Goal: Task Accomplishment & Management: Complete application form

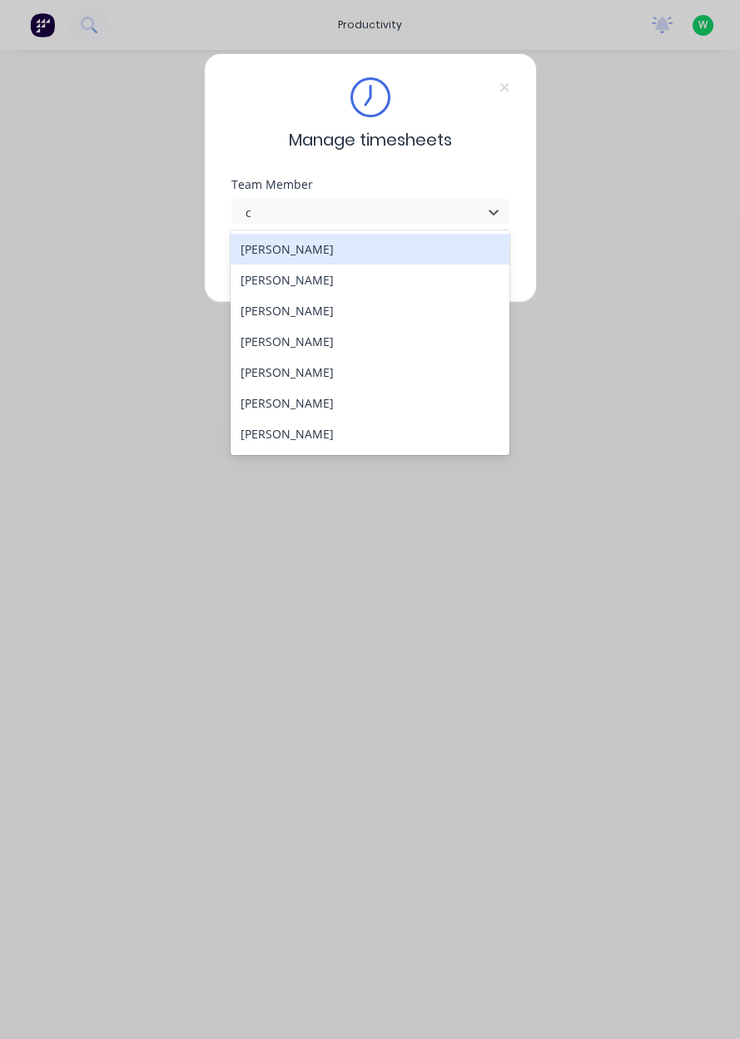
click at [267, 404] on div "[PERSON_NAME]" at bounding box center [369, 403] width 279 height 31
type input "c"
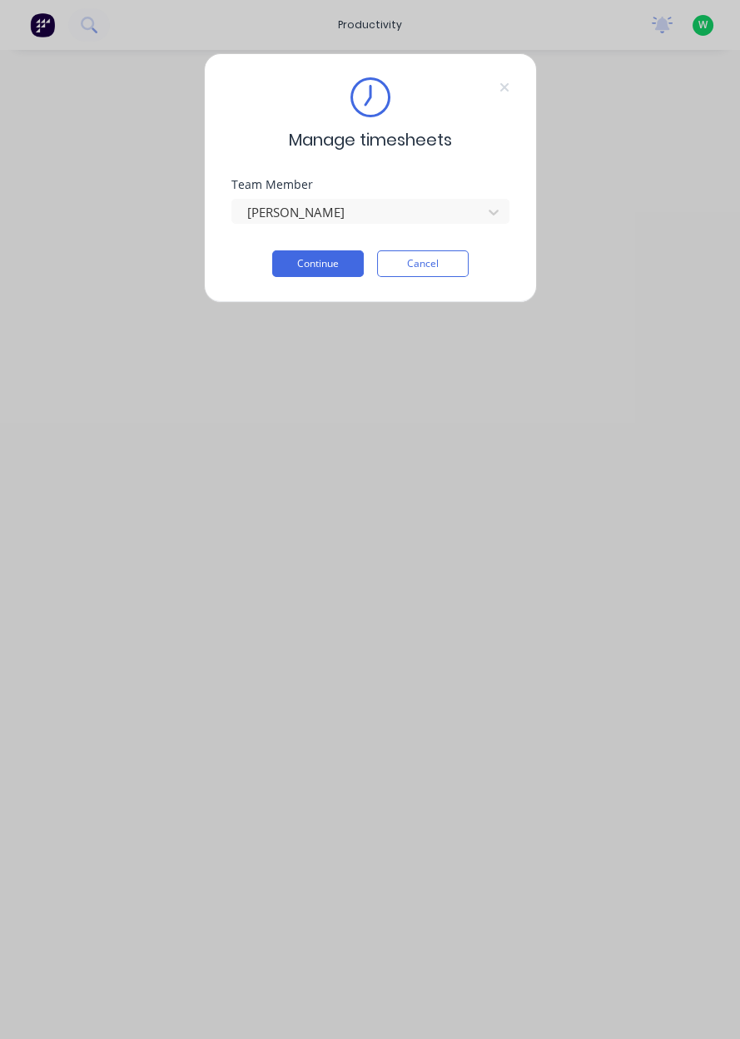
click at [305, 261] on button "Continue" at bounding box center [318, 263] width 92 height 27
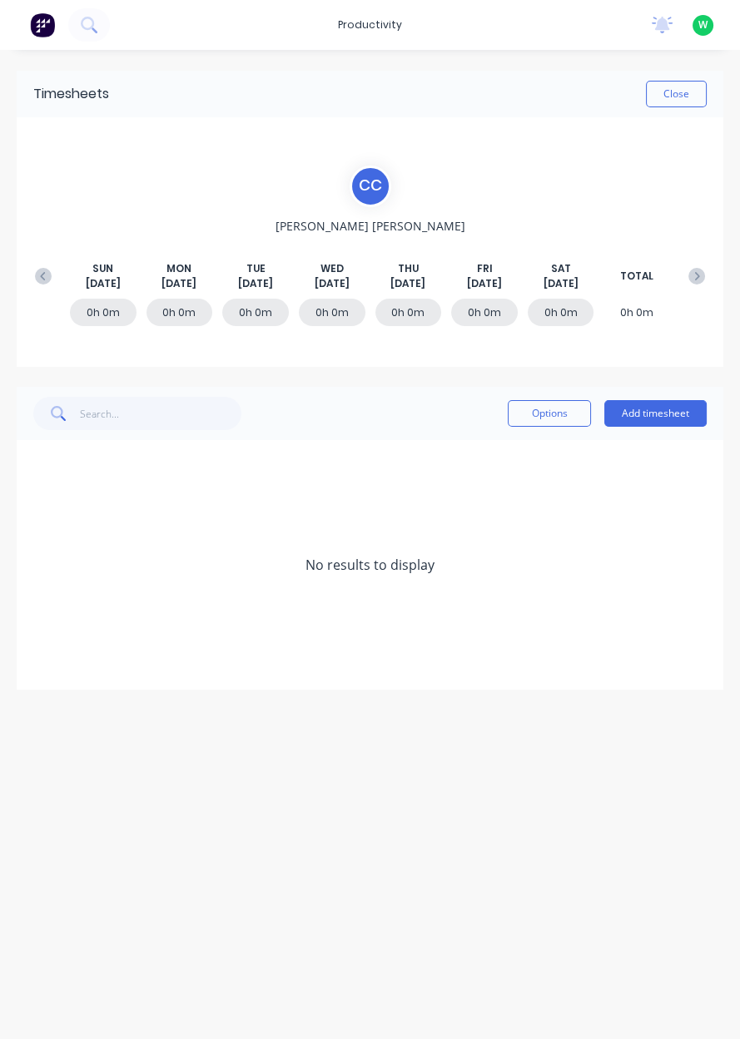
click at [658, 418] on button "Add timesheet" at bounding box center [655, 413] width 102 height 27
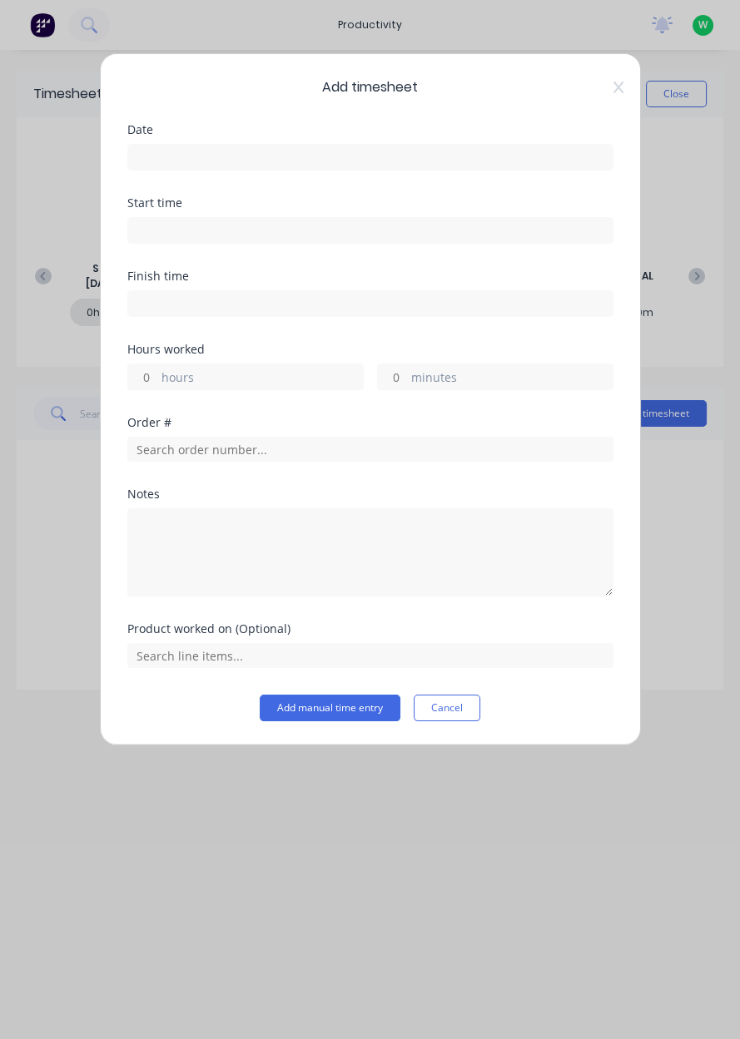
click at [206, 164] on input at bounding box center [370, 157] width 484 height 25
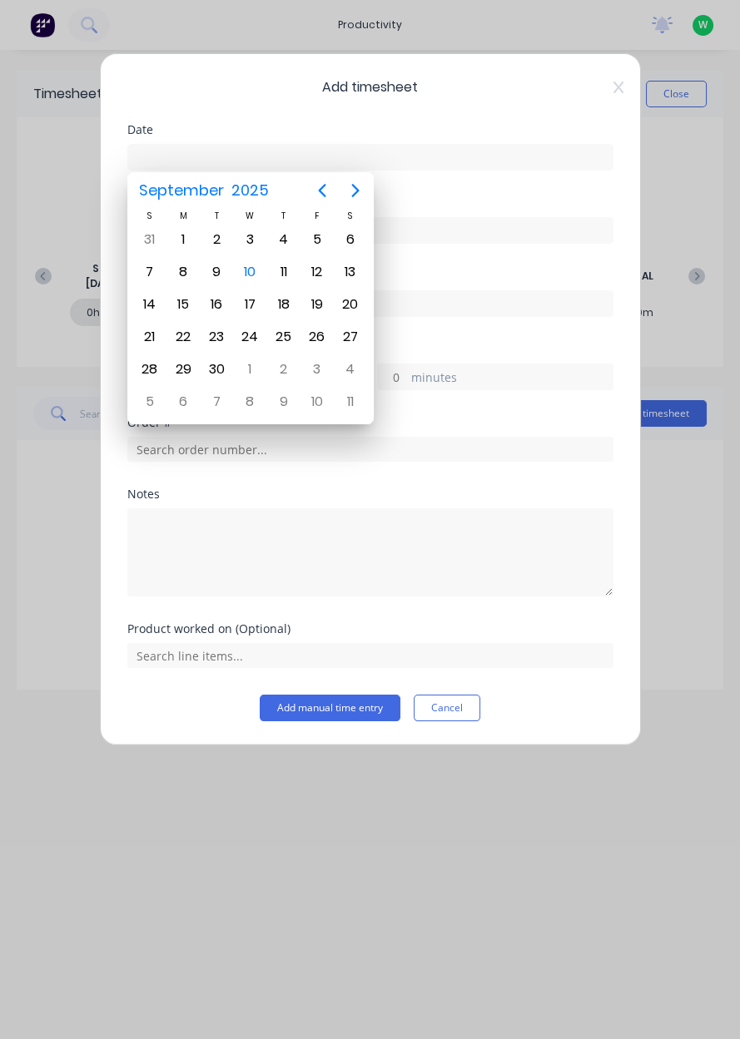
click at [244, 278] on div "10" at bounding box center [249, 272] width 25 height 25
type input "[DATE]"
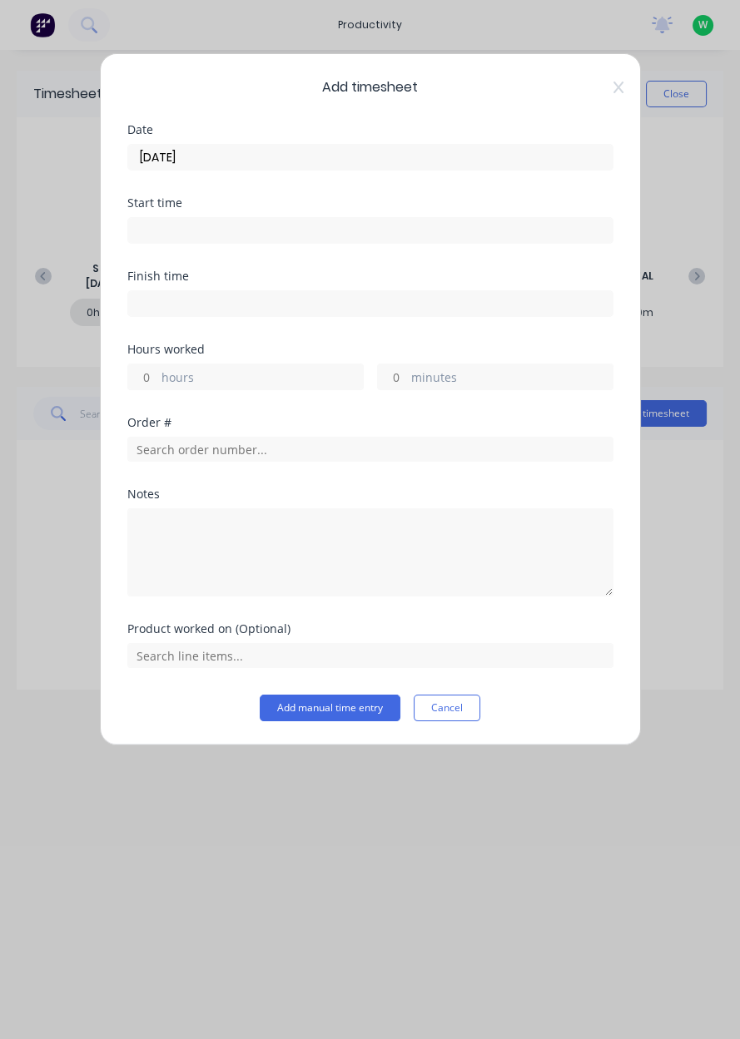
click at [170, 378] on label "hours" at bounding box center [261, 379] width 201 height 21
click at [157, 378] on input "hours" at bounding box center [142, 376] width 29 height 25
type input "8"
click at [187, 383] on label "hours" at bounding box center [261, 379] width 201 height 21
click at [157, 383] on input "8" at bounding box center [142, 376] width 29 height 25
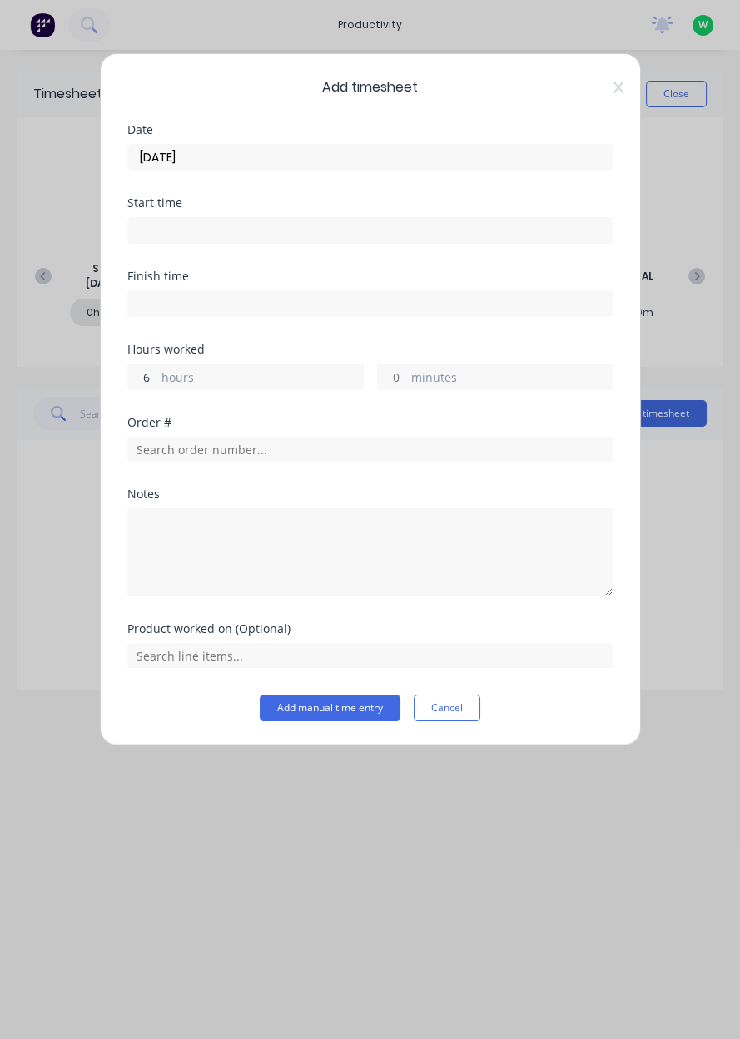
type input "6"
click at [245, 450] on input "text" at bounding box center [370, 449] width 486 height 25
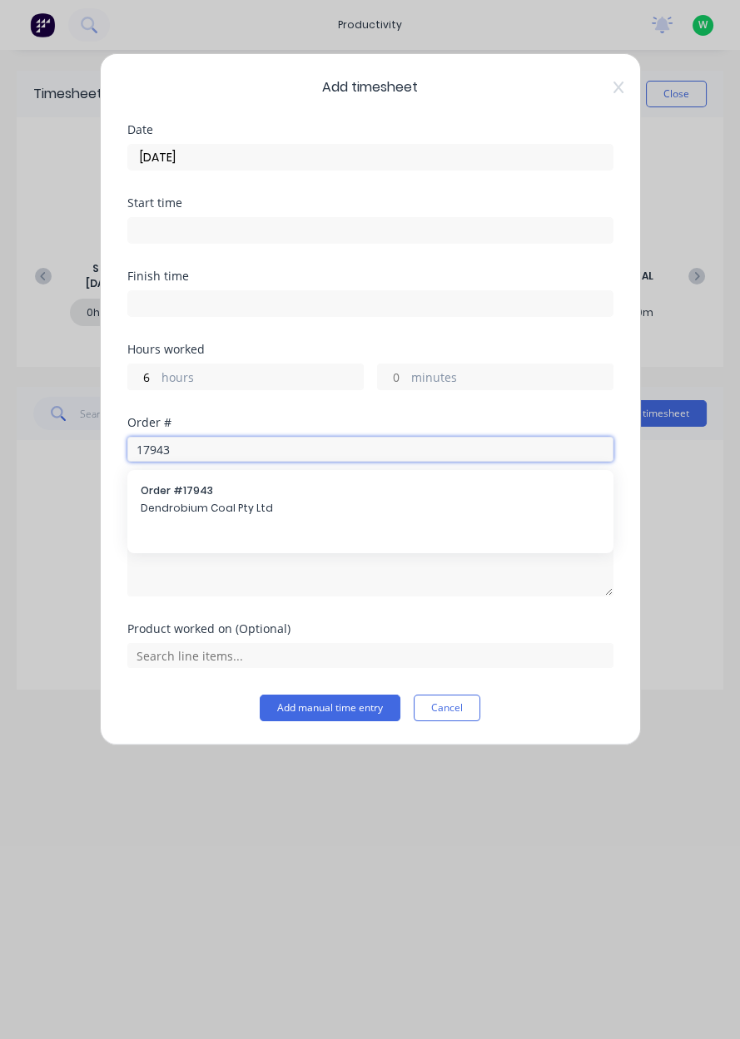
type input "17943"
click at [172, 505] on span "Dendrobium Coal Pty Ltd" at bounding box center [370, 508] width 459 height 15
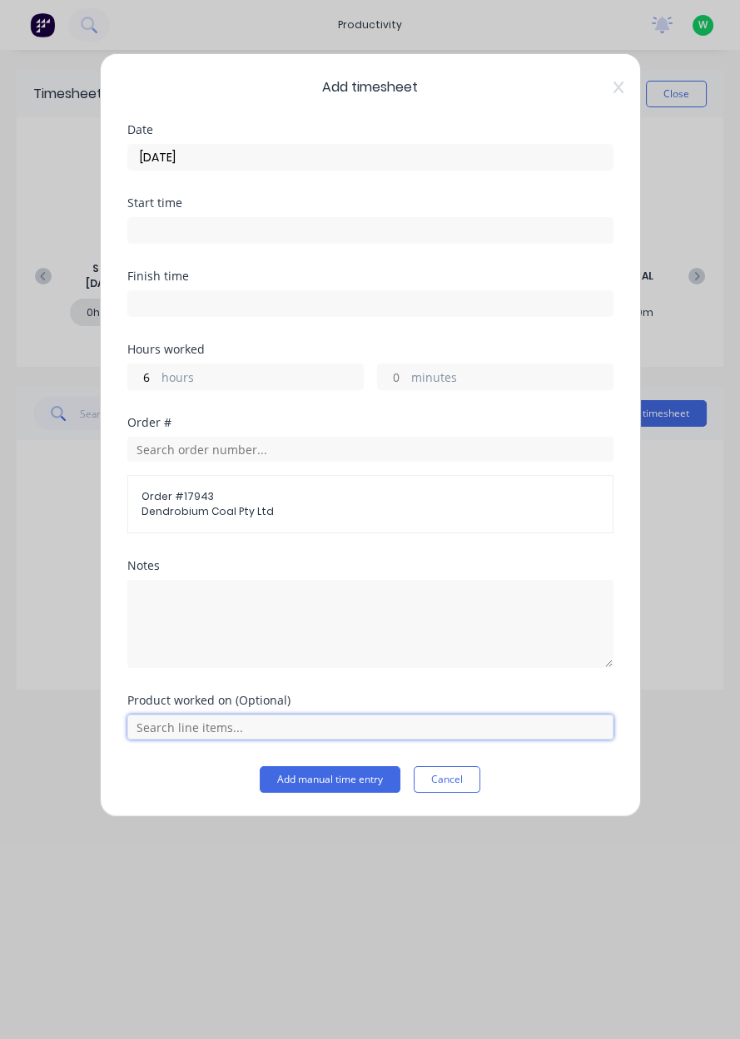
click at [197, 728] on input "text" at bounding box center [370, 727] width 486 height 25
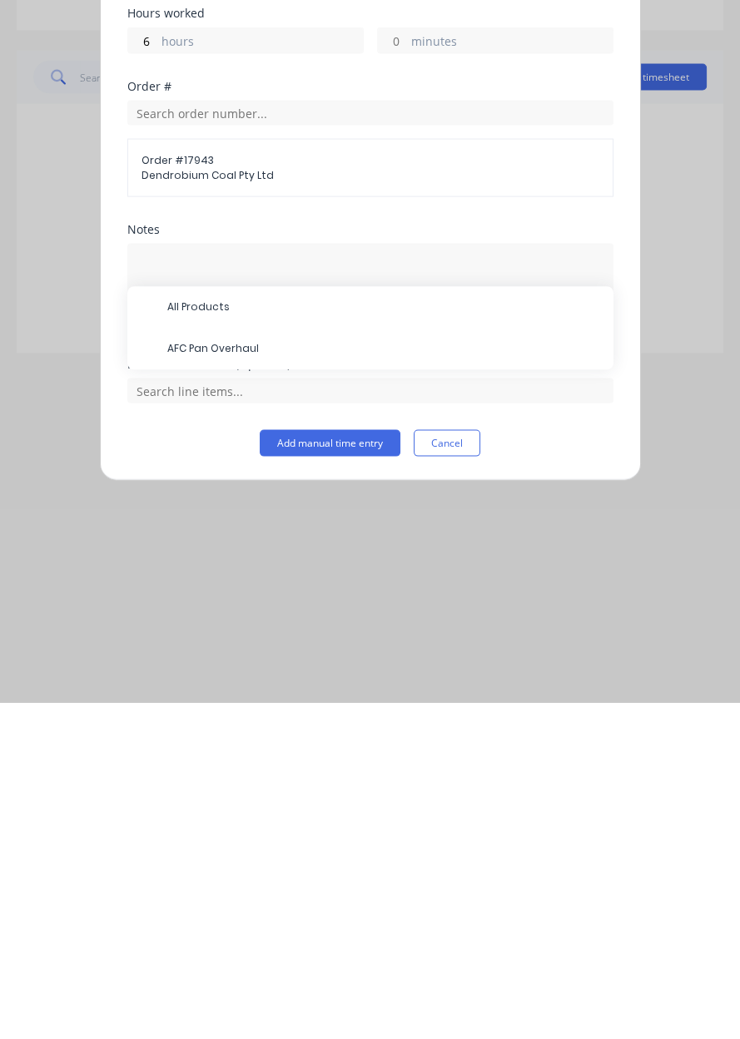
click at [199, 687] on span "AFC Pan Overhaul" at bounding box center [383, 685] width 433 height 15
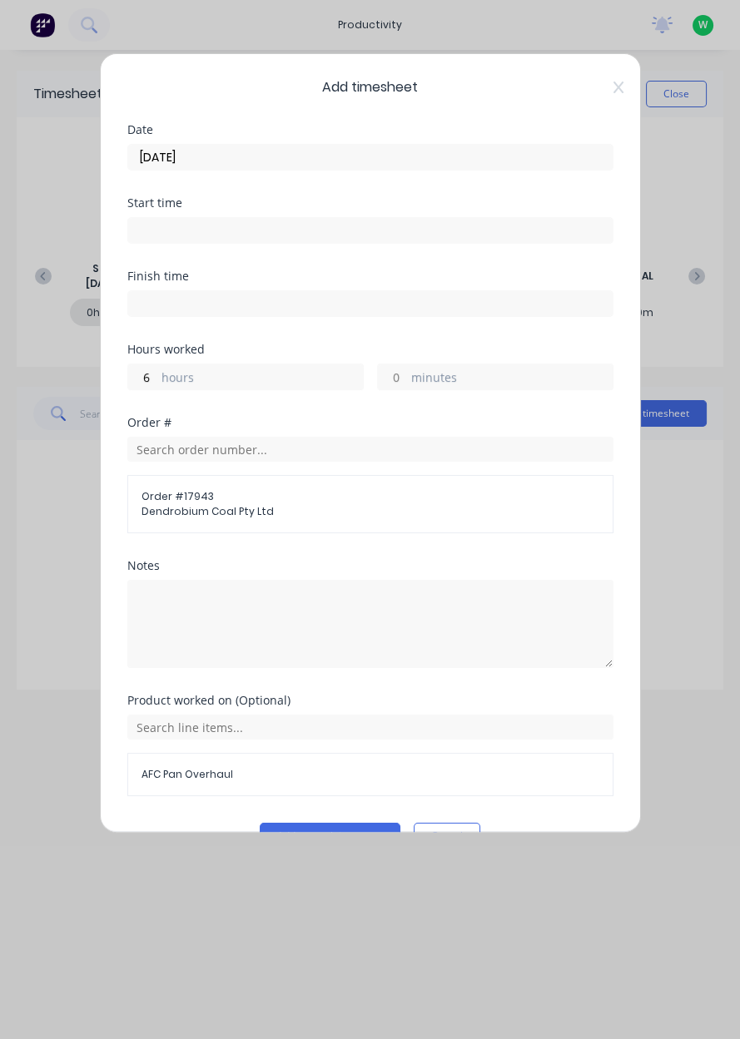
scroll to position [37, 0]
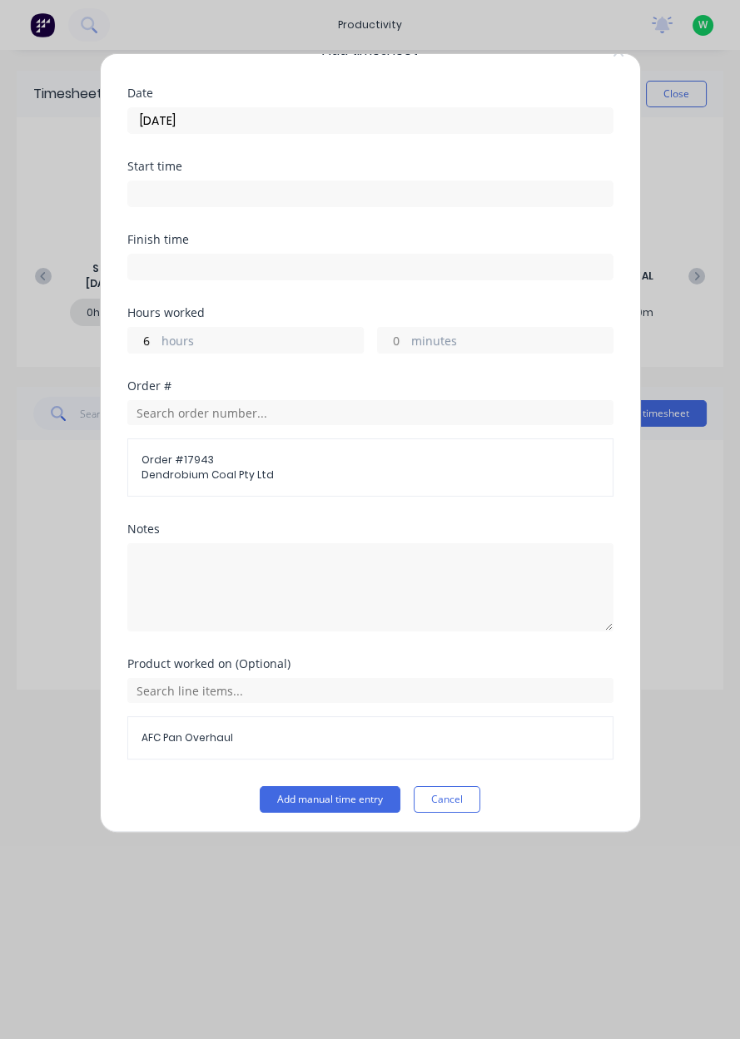
click at [318, 798] on button "Add manual time entry" at bounding box center [330, 799] width 141 height 27
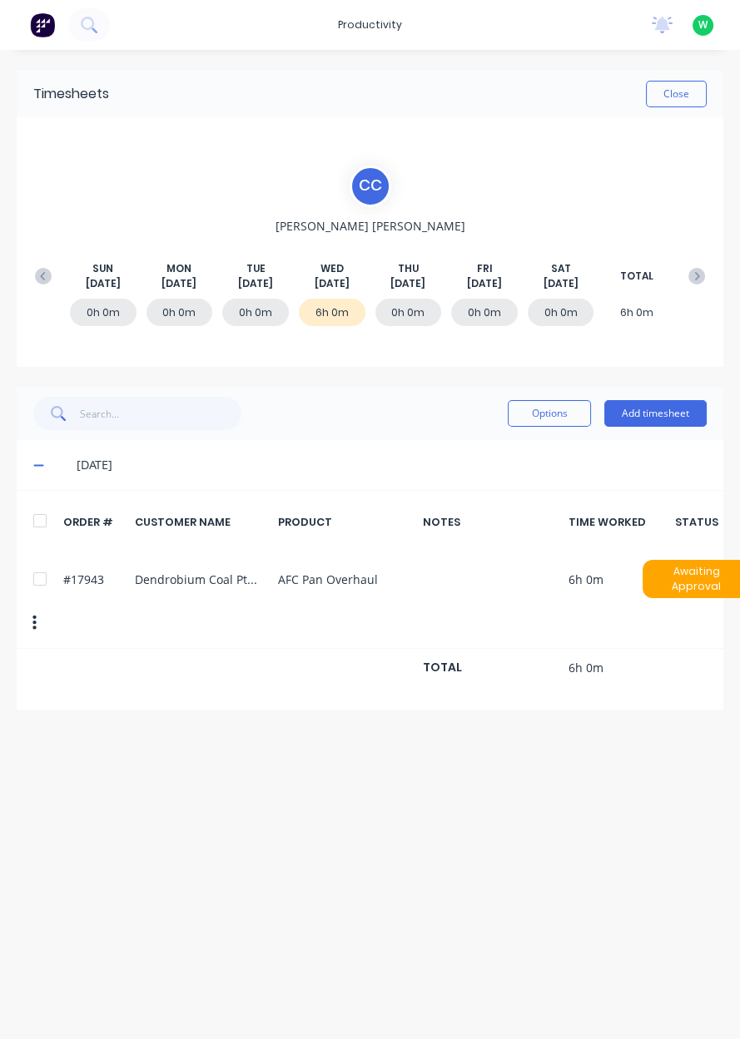
click at [658, 415] on button "Add timesheet" at bounding box center [655, 413] width 102 height 27
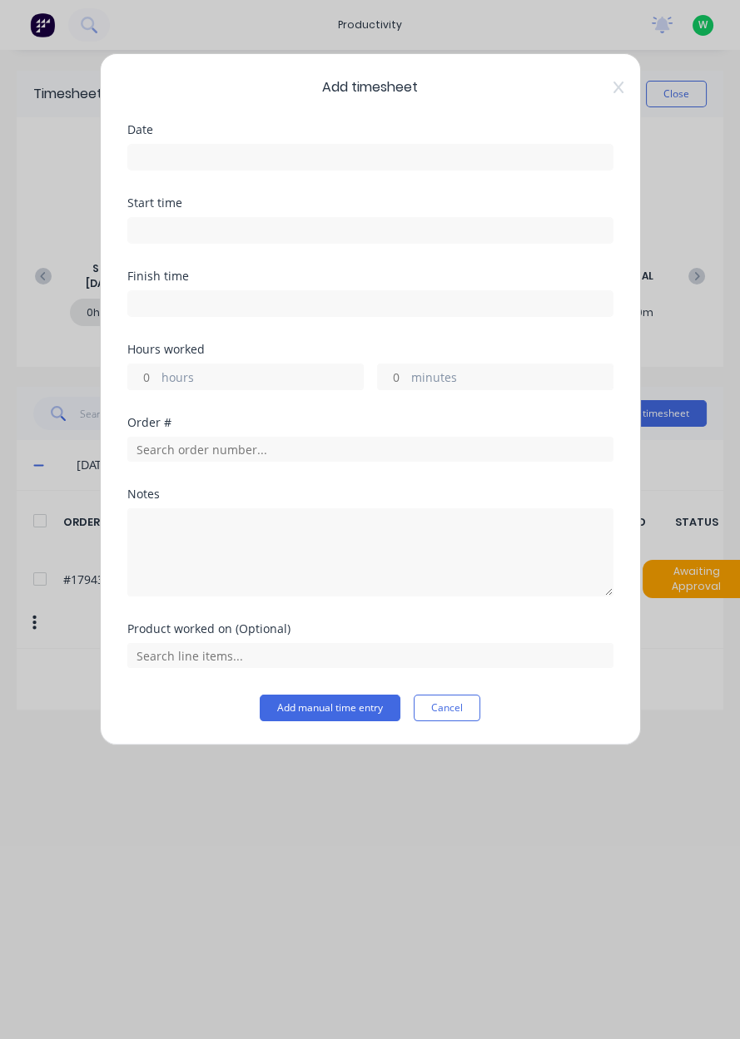
click at [206, 154] on input at bounding box center [370, 157] width 484 height 25
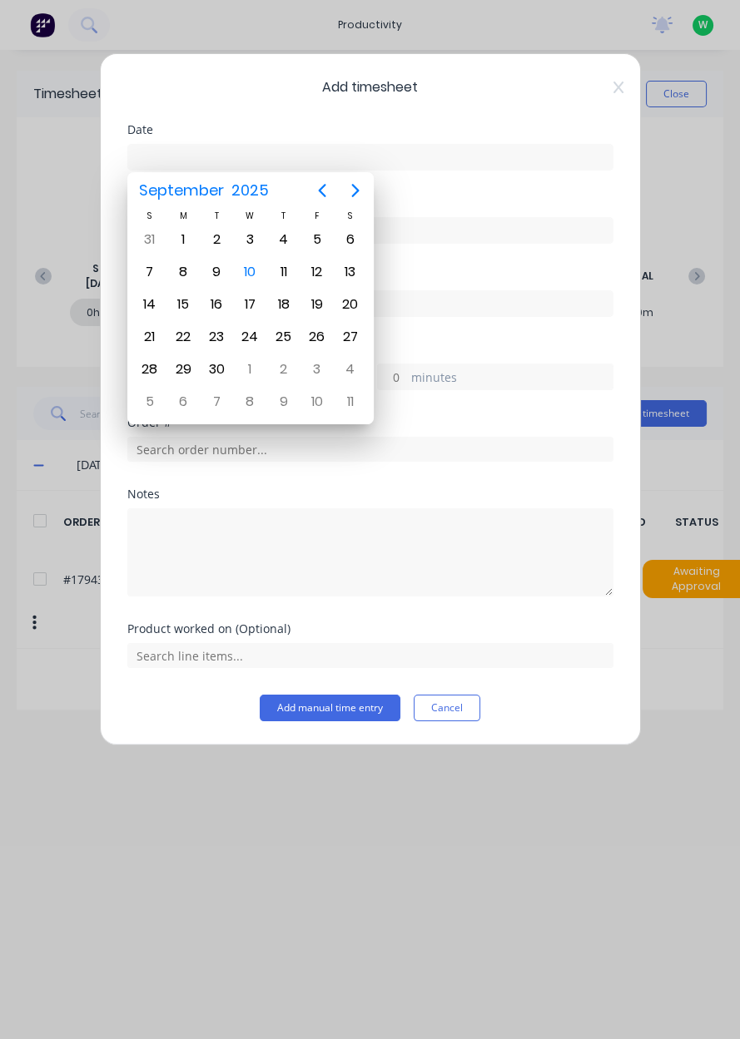
click at [247, 270] on div "10" at bounding box center [249, 272] width 25 height 25
type input "[DATE]"
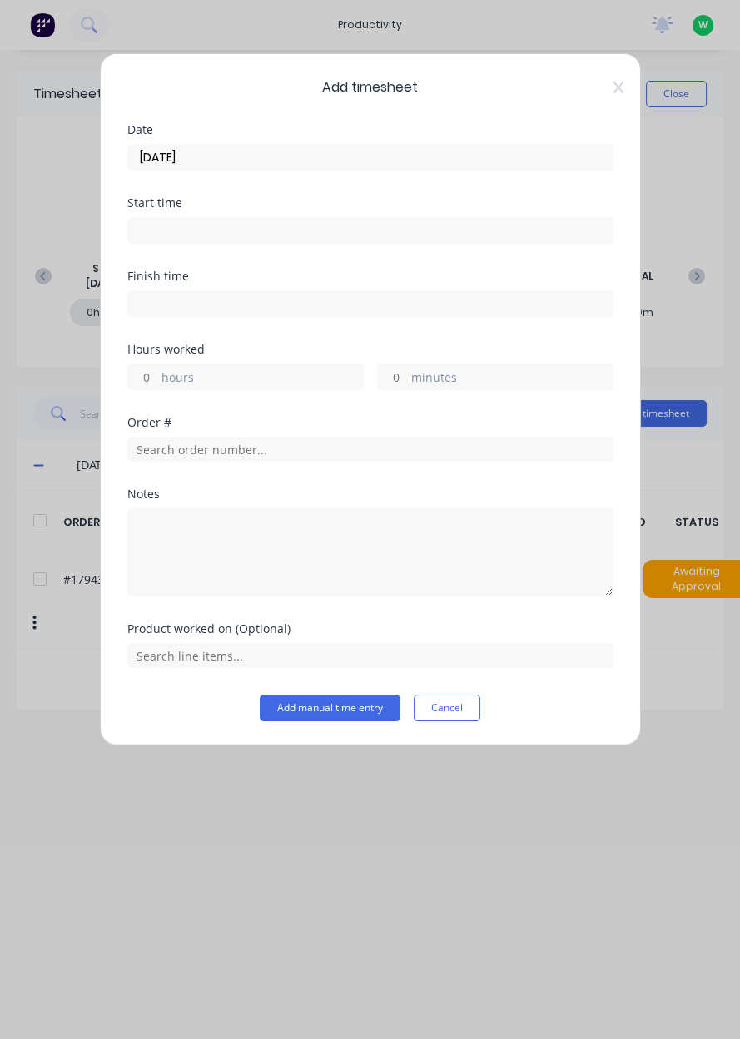
click at [195, 386] on label "hours" at bounding box center [261, 379] width 201 height 21
click at [157, 386] on input "hours" at bounding box center [142, 376] width 29 height 25
type input "2"
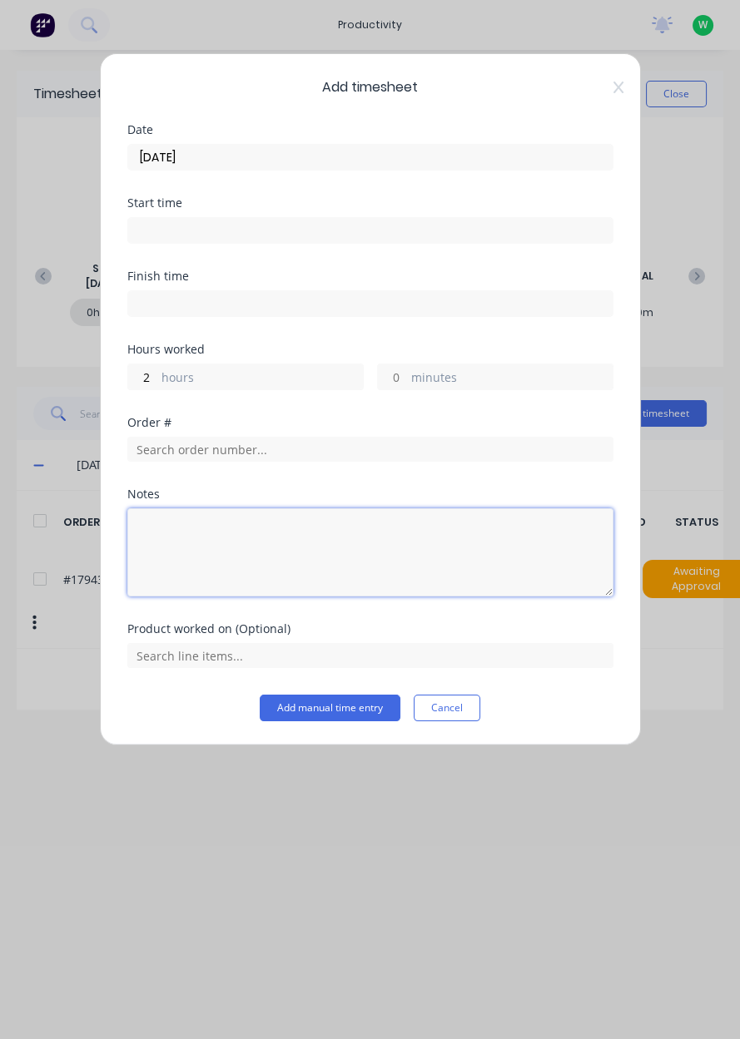
click at [201, 551] on textarea at bounding box center [370, 552] width 486 height 88
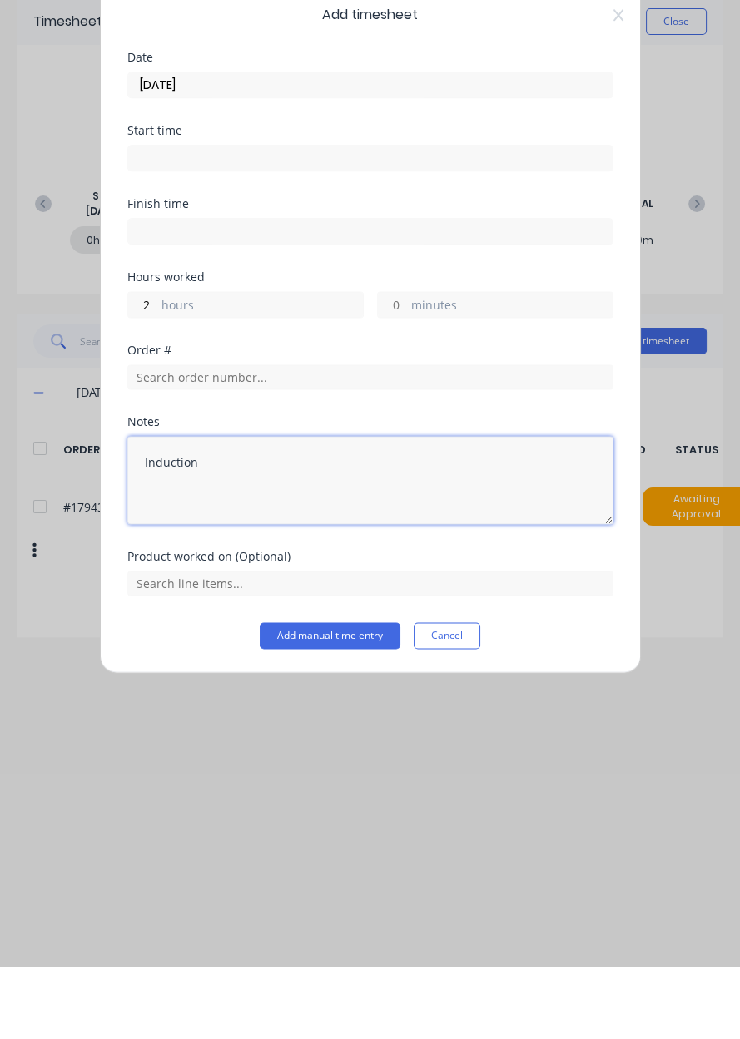
type textarea "Induction"
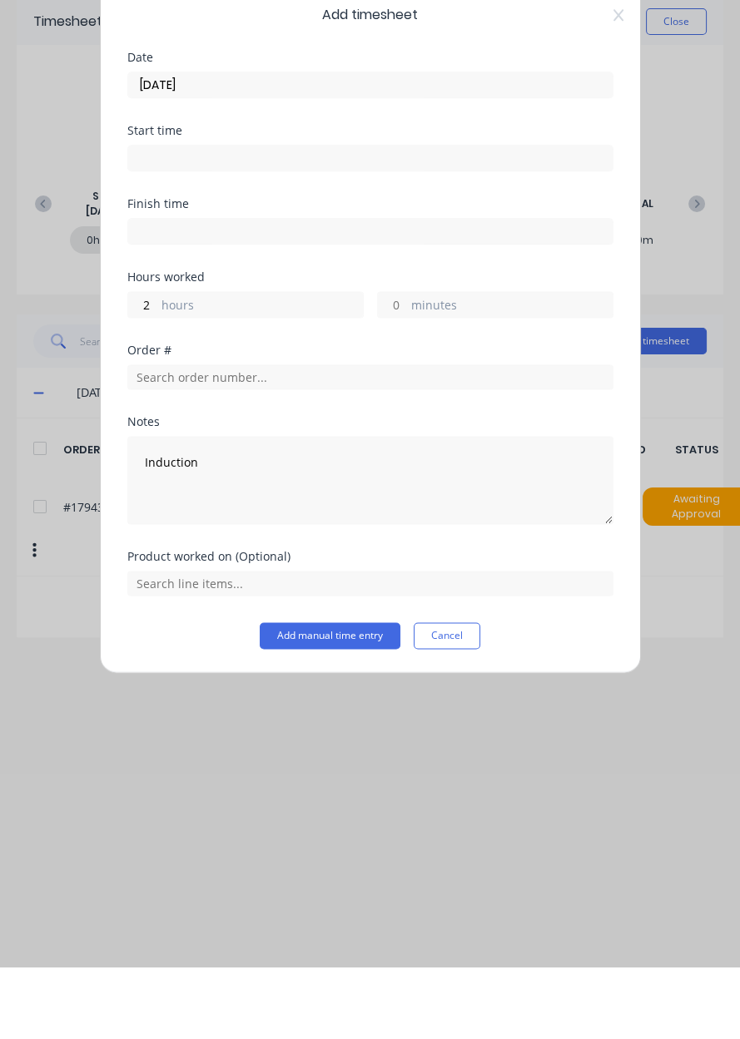
click at [306, 709] on button "Add manual time entry" at bounding box center [330, 708] width 141 height 27
